Goal: Task Accomplishment & Management: Manage account settings

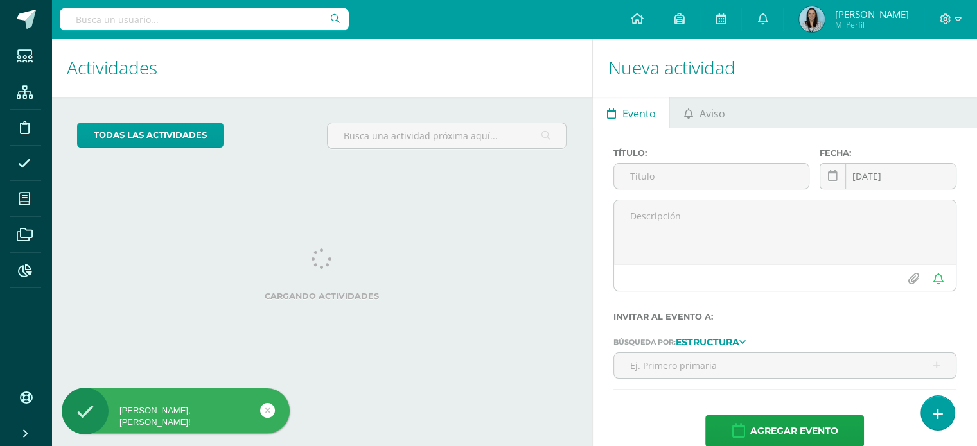
click at [178, 28] on input "text" at bounding box center [204, 19] width 289 height 22
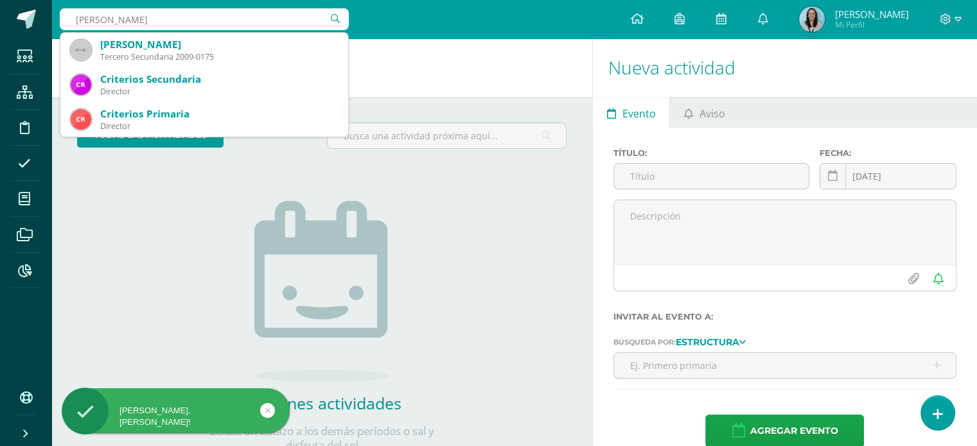
type input "maite enriquez"
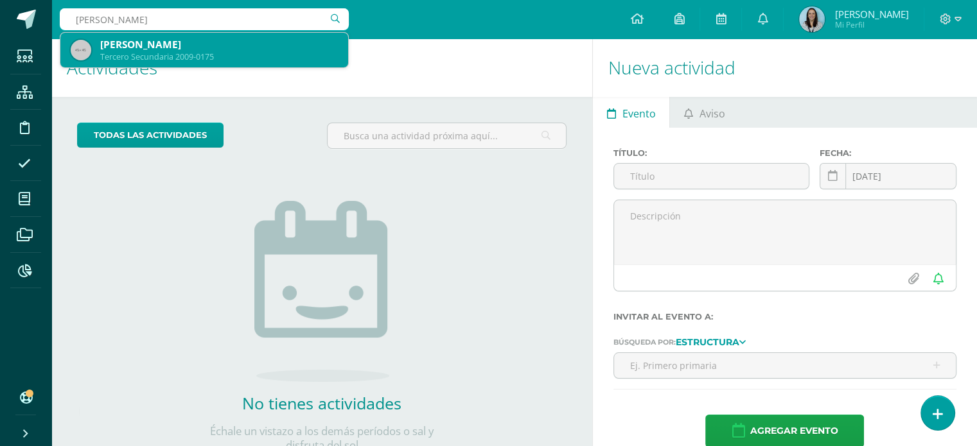
click at [173, 58] on div "Tercero Secundaria 2009-0175" at bounding box center [219, 56] width 238 height 11
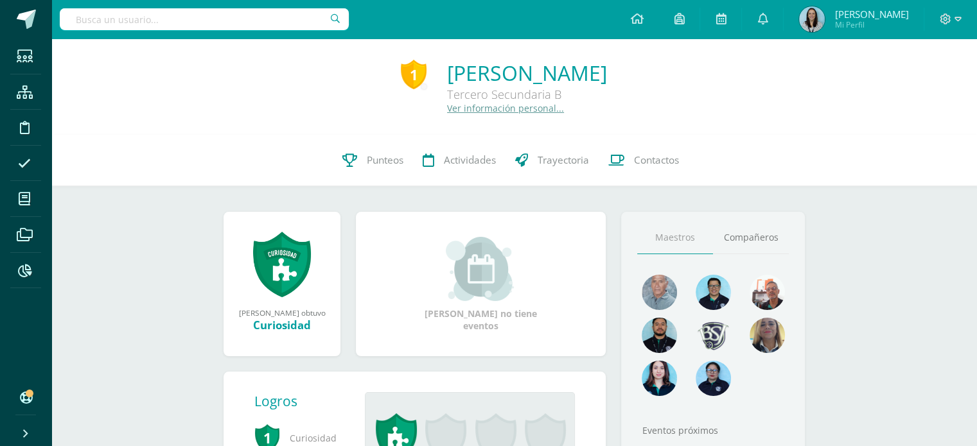
click at [222, 17] on input "text" at bounding box center [204, 19] width 289 height 22
type input "emilia dávila"
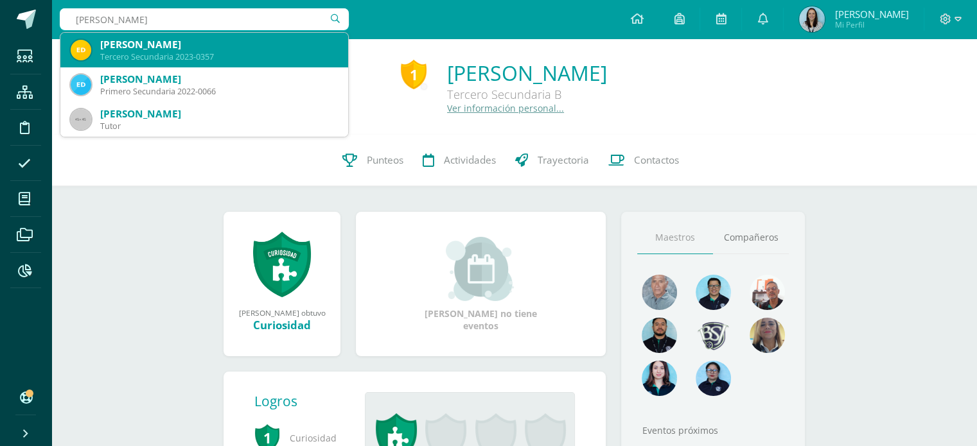
click at [185, 56] on div "Tercero Secundaria 2023-0357" at bounding box center [219, 56] width 238 height 11
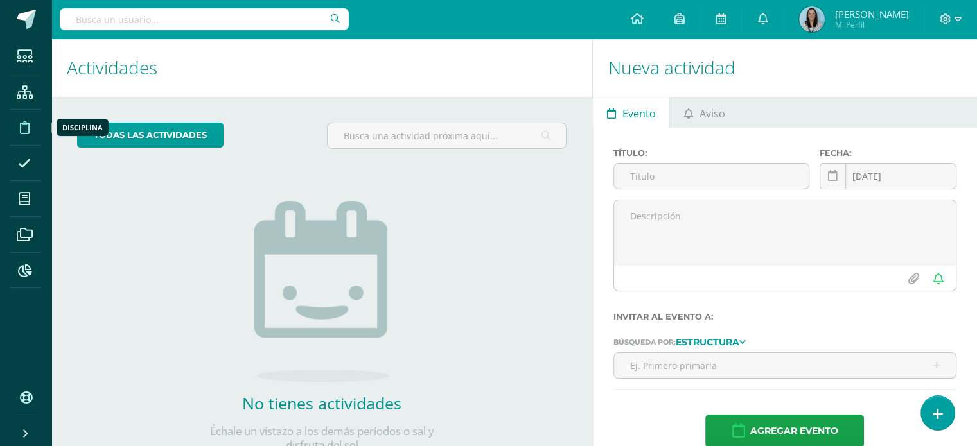
click at [21, 129] on icon at bounding box center [25, 127] width 10 height 13
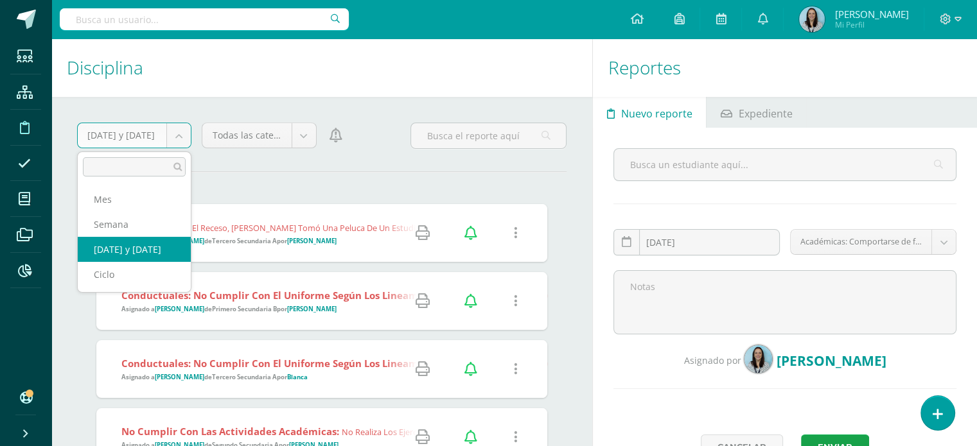
click at [172, 139] on body "Estudiantes Estructura Disciplina Asistencia Mis cursos Archivos Reportes Sopor…" at bounding box center [488, 223] width 977 height 446
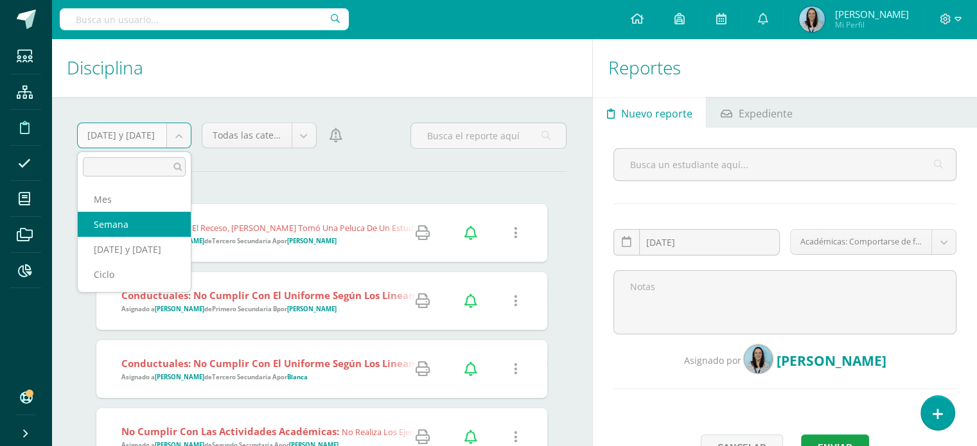
select select "week"
click at [174, 143] on body "Estudiantes Estructura Disciplina Asistencia Mis cursos Archivos Reportes Sopor…" at bounding box center [488, 223] width 977 height 446
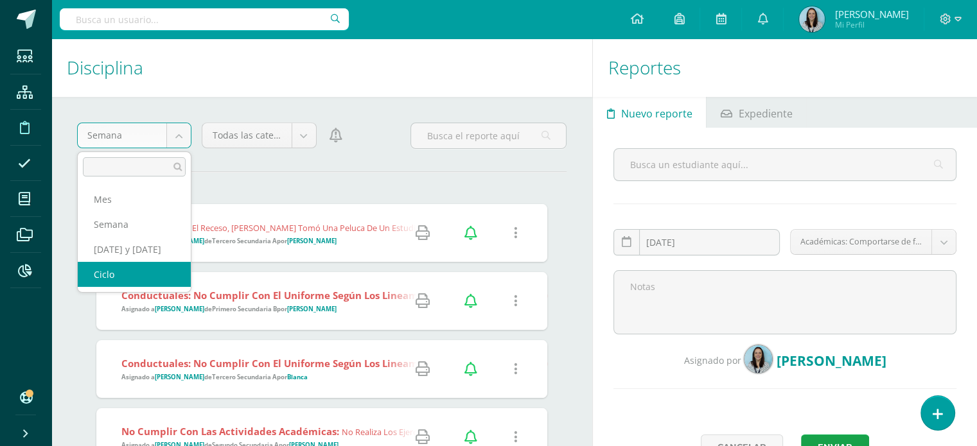
select select "cycle"
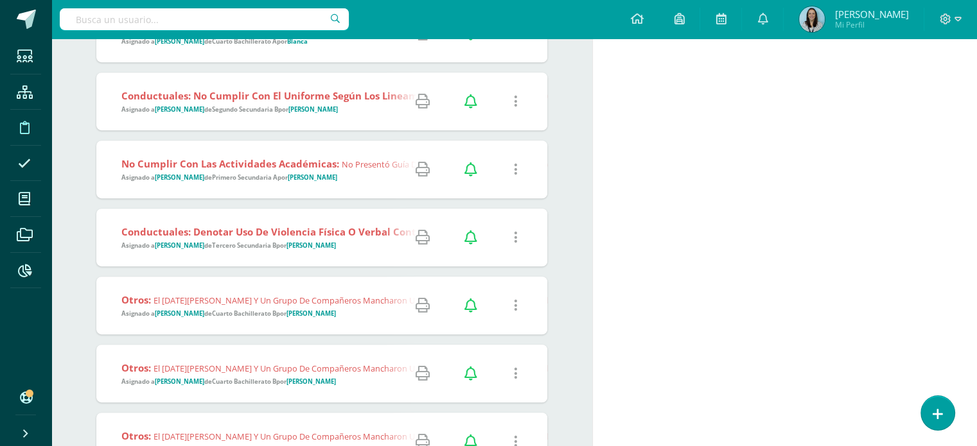
scroll to position [5472, 0]
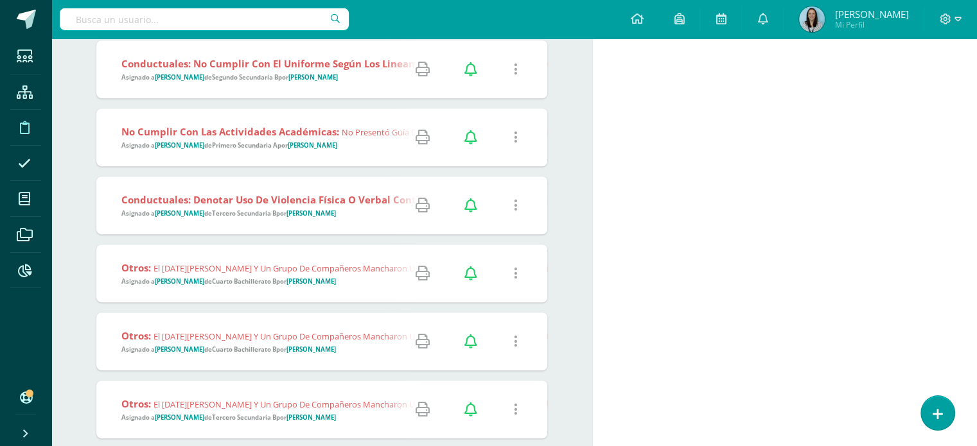
click at [342, 204] on strong "Conductuales: Denotar uso de violencia física o verbal contra otro estudiante.:" at bounding box center [316, 199] width 390 height 13
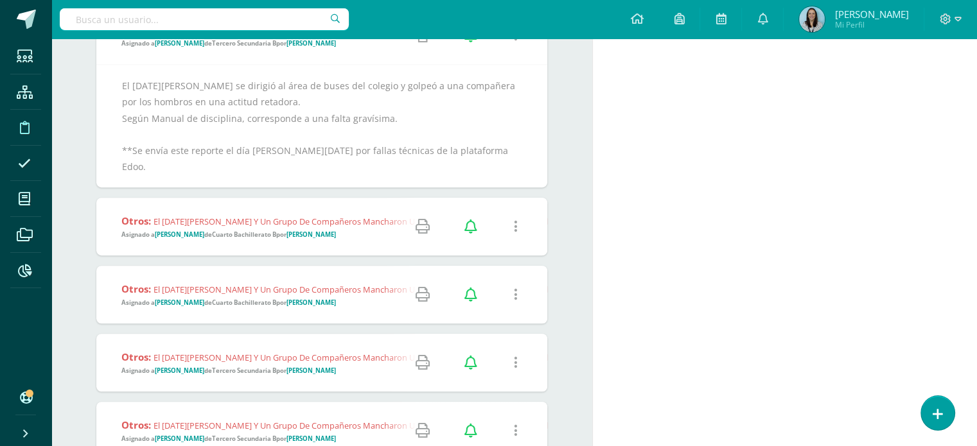
scroll to position [5665, 0]
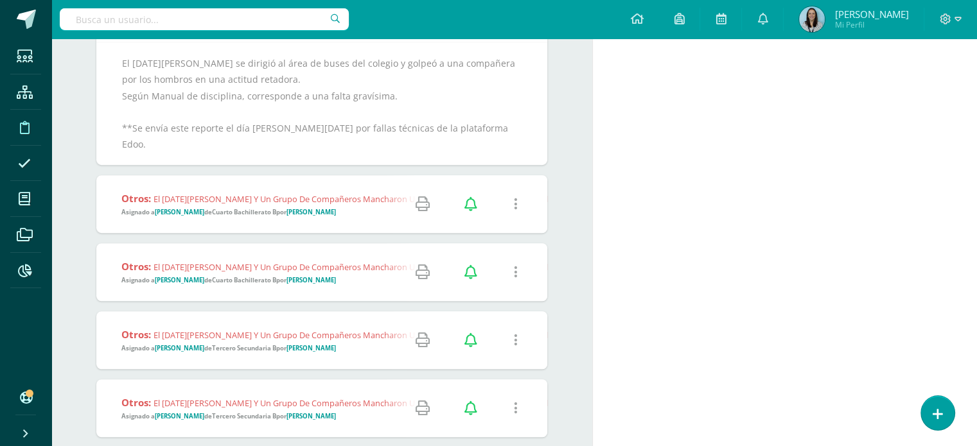
click at [342, 200] on div "Otros: El [DATE][PERSON_NAME] y un grupo de compañeros mancharon una mesa de la…" at bounding box center [977, 204] width 1762 height 58
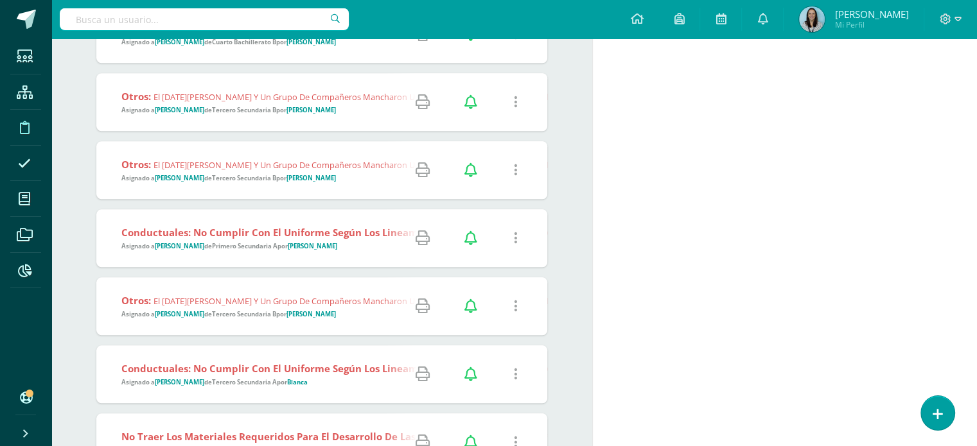
scroll to position [6114, 0]
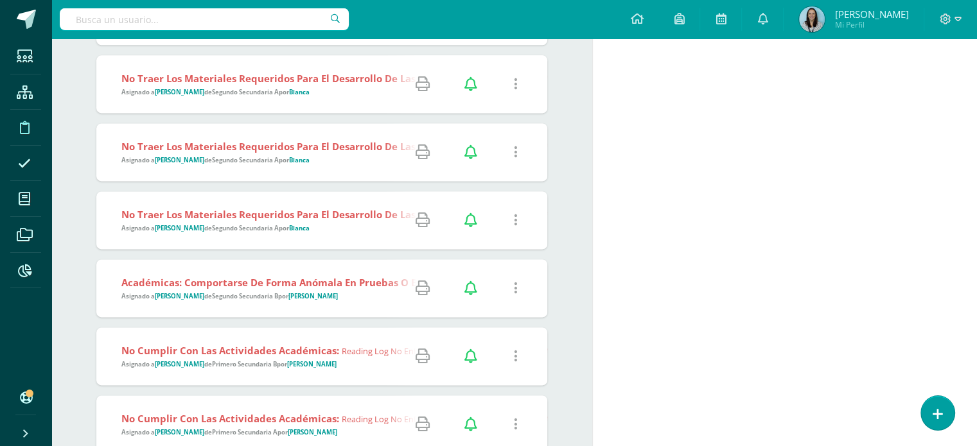
scroll to position [6628, 0]
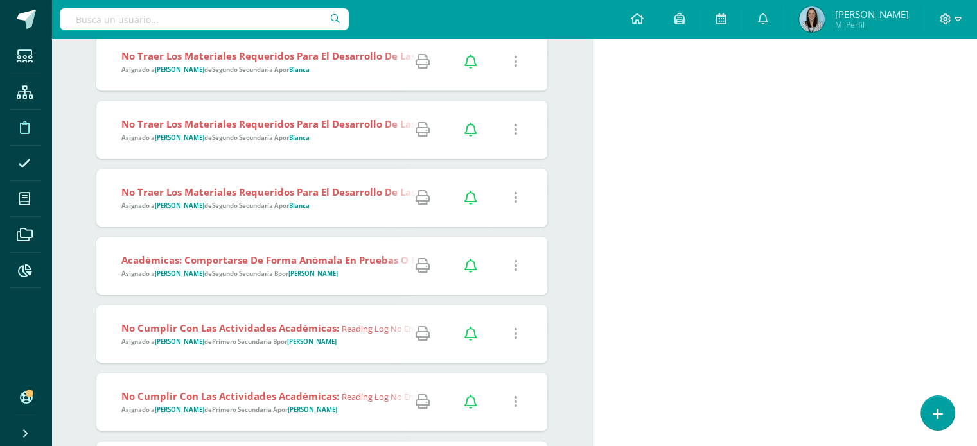
click at [348, 254] on span "Académicas: Comportarse de forma anómala en pruebas o exámenes.: No entregó tar…" at bounding box center [446, 266] width 650 height 25
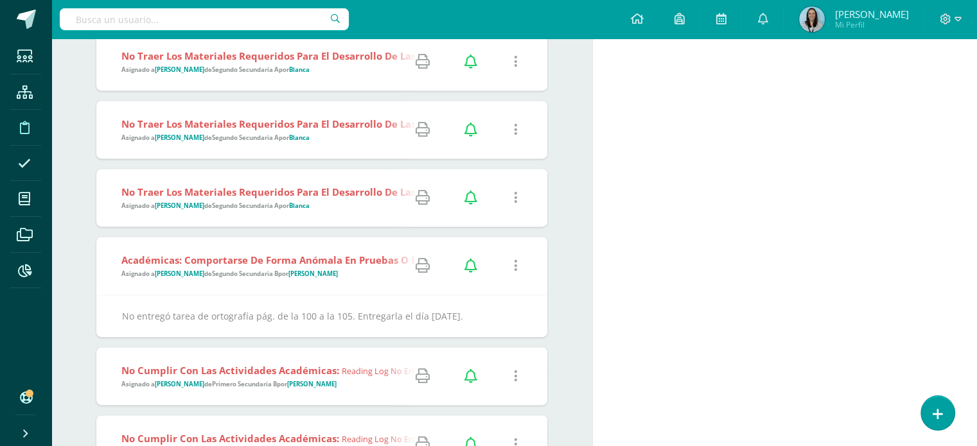
click at [515, 259] on icon at bounding box center [516, 266] width 4 height 14
click at [501, 263] on link "Editar Falta" at bounding box center [491, 262] width 100 height 20
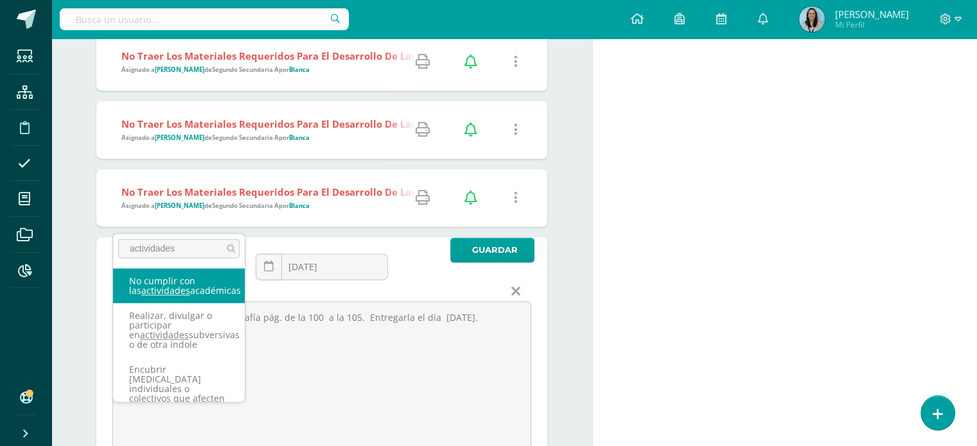
type input "actividades"
select select "9"
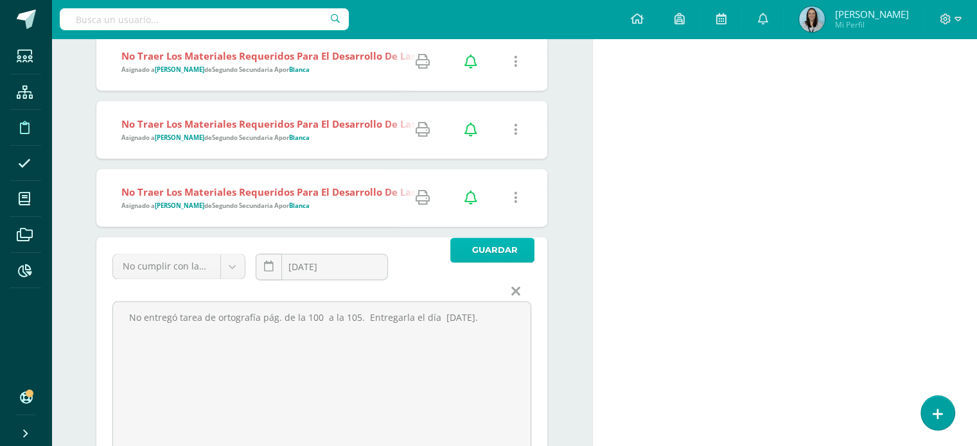
click at [498, 238] on span "Guardar" at bounding box center [495, 250] width 46 height 24
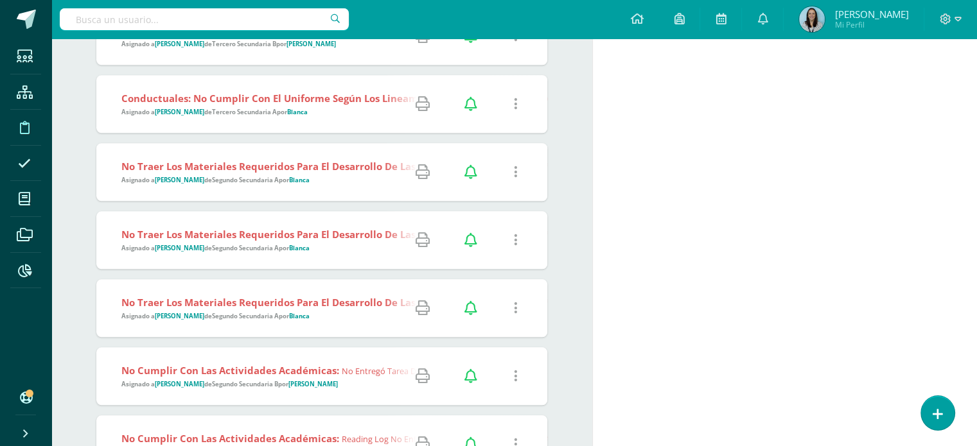
scroll to position [6242, 0]
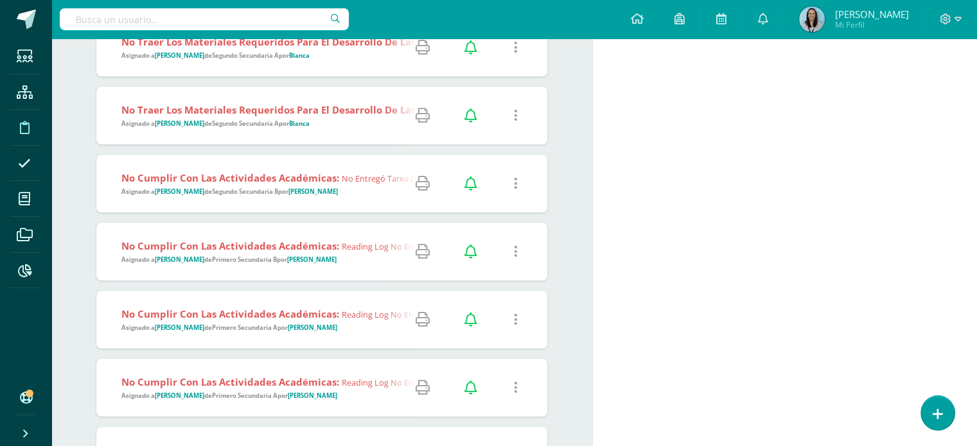
click at [424, 182] on icon at bounding box center [422, 184] width 14 height 14
